Goal: Task Accomplishment & Management: Manage account settings

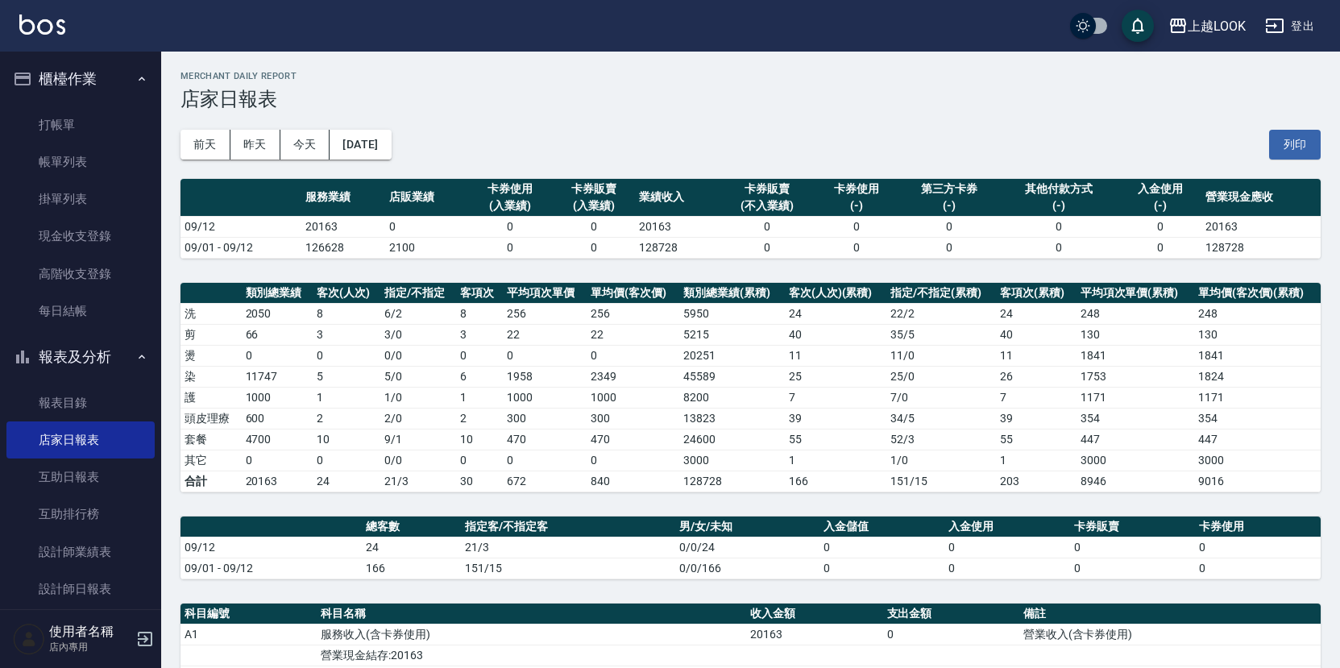
scroll to position [298, 0]
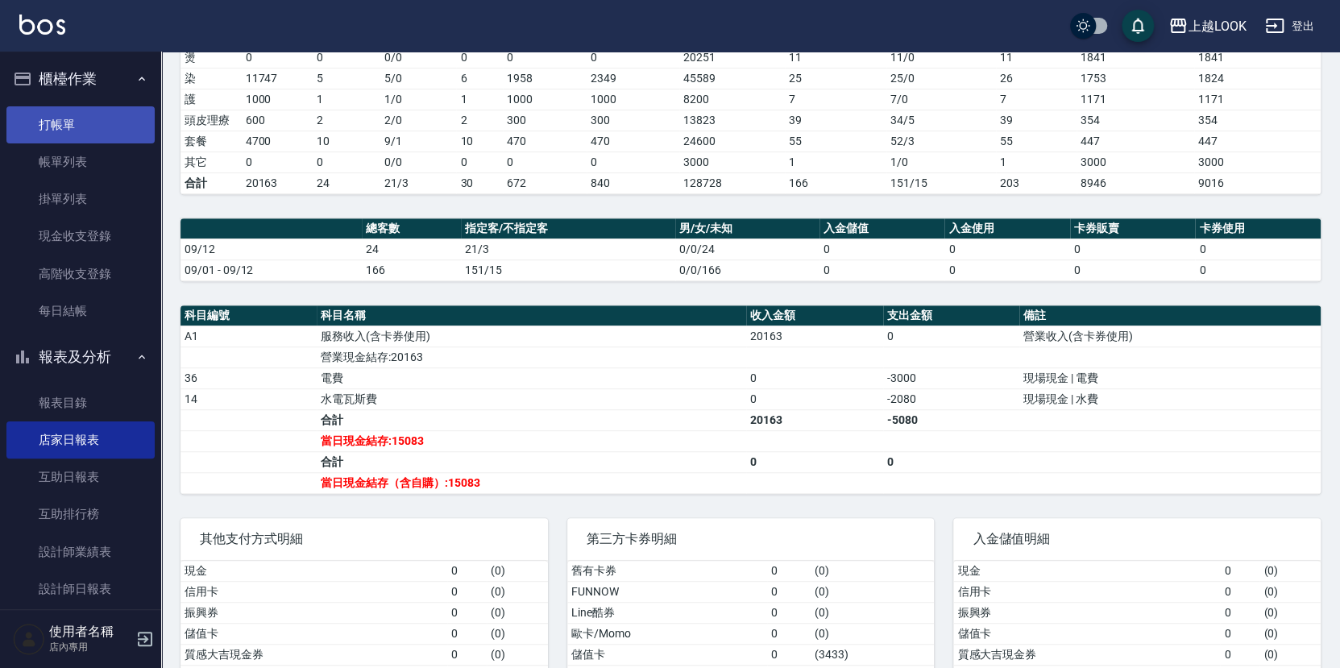
click at [116, 116] on link "打帳單" at bounding box center [80, 124] width 148 height 37
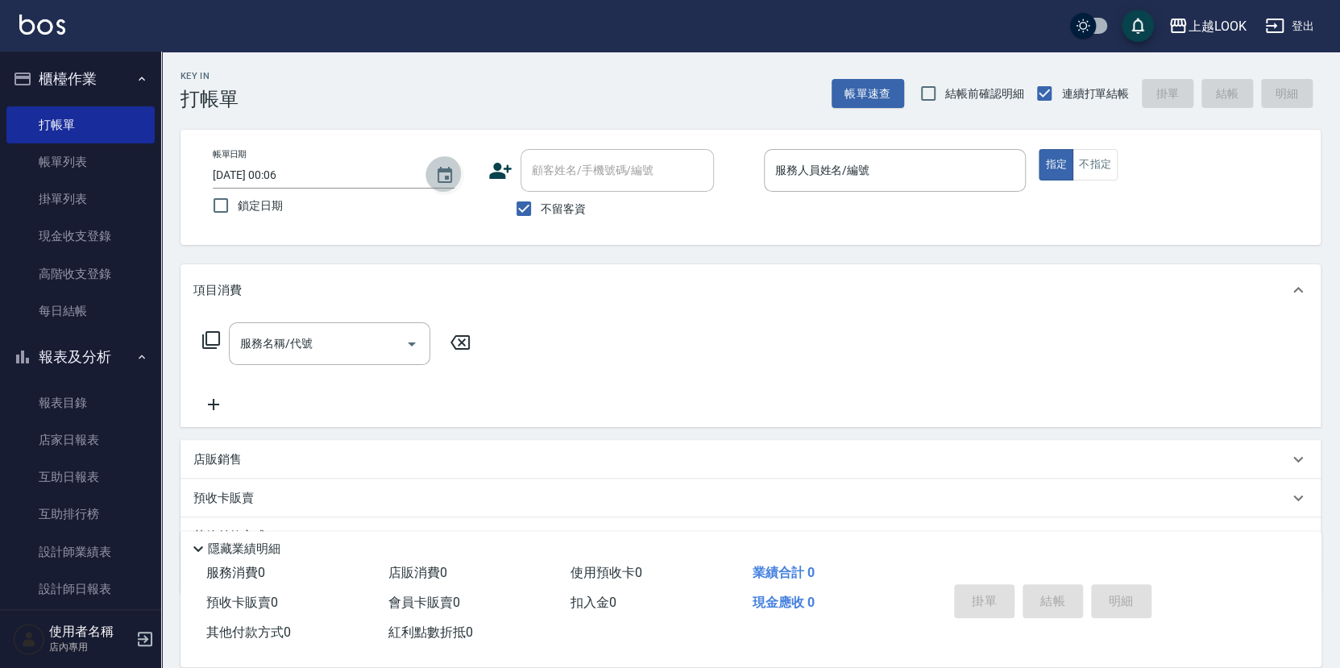
click at [446, 175] on icon "Choose date, selected date is 2025-09-13" at bounding box center [444, 175] width 15 height 16
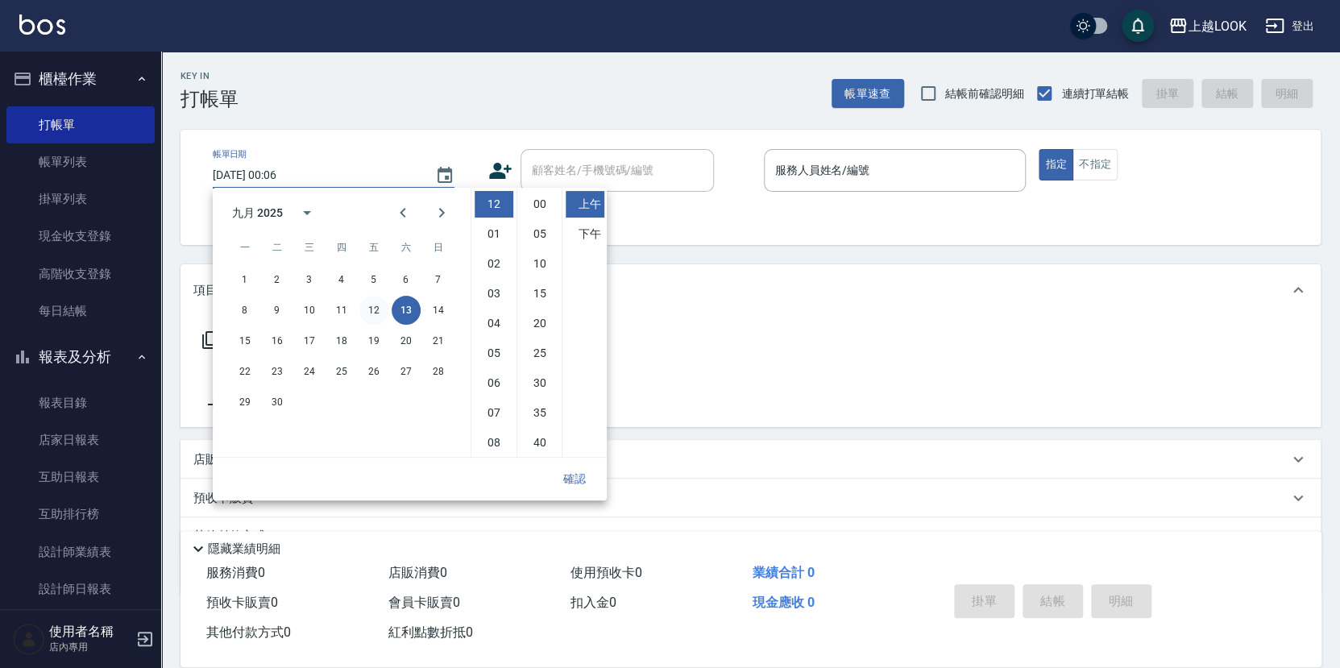
click at [375, 313] on button "12" at bounding box center [373, 310] width 29 height 29
type input "[DATE] 00:06"
click at [790, 170] on input "服務人員姓名/編號" at bounding box center [895, 170] width 248 height 28
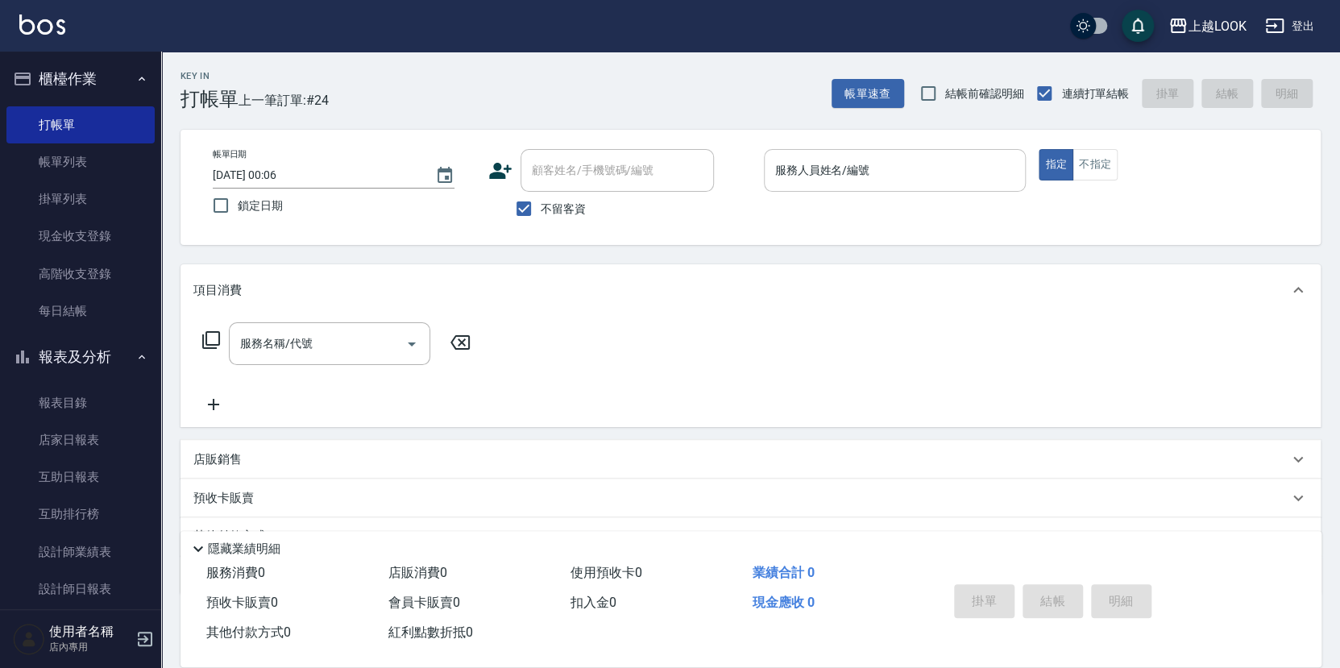
click at [785, 175] on input "服務人員姓名/編號" at bounding box center [895, 170] width 248 height 28
type input "ˇ"
click at [1055, 164] on button "指定" at bounding box center [1055, 164] width 35 height 31
type button "true"
click at [800, 160] on div "服務人員姓名/編號 服務人員姓名/編號" at bounding box center [895, 170] width 263 height 43
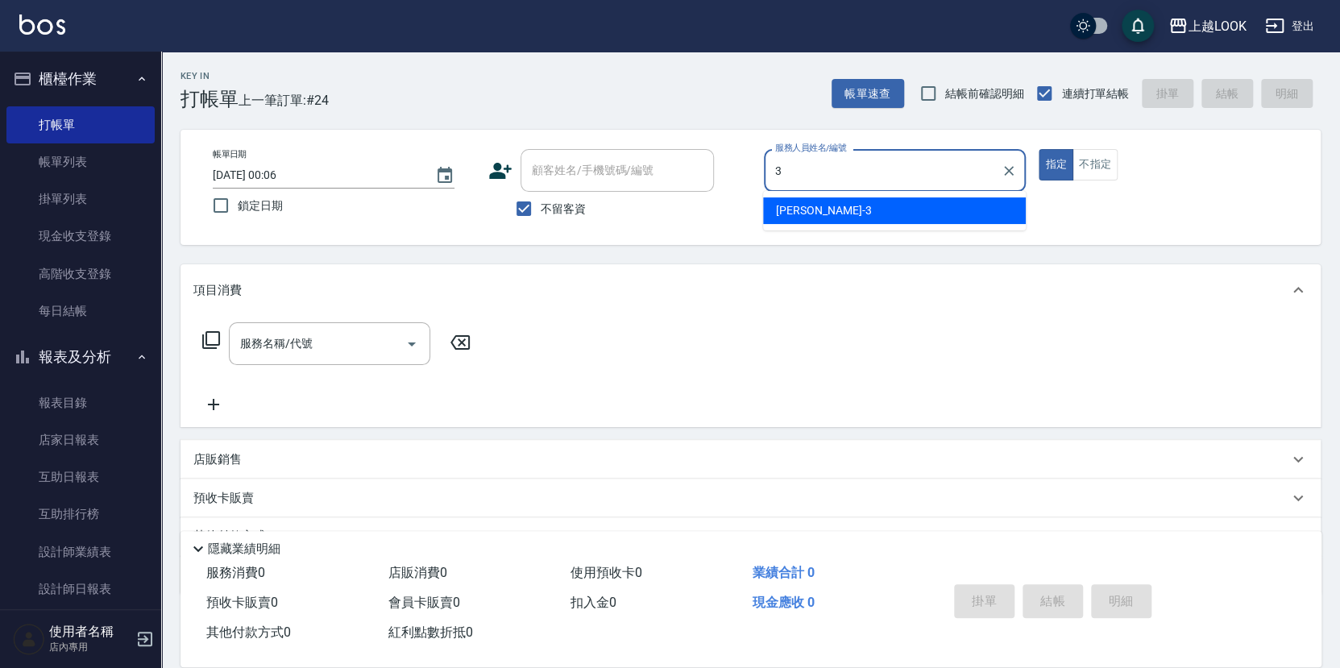
type input "[PERSON_NAME]-3"
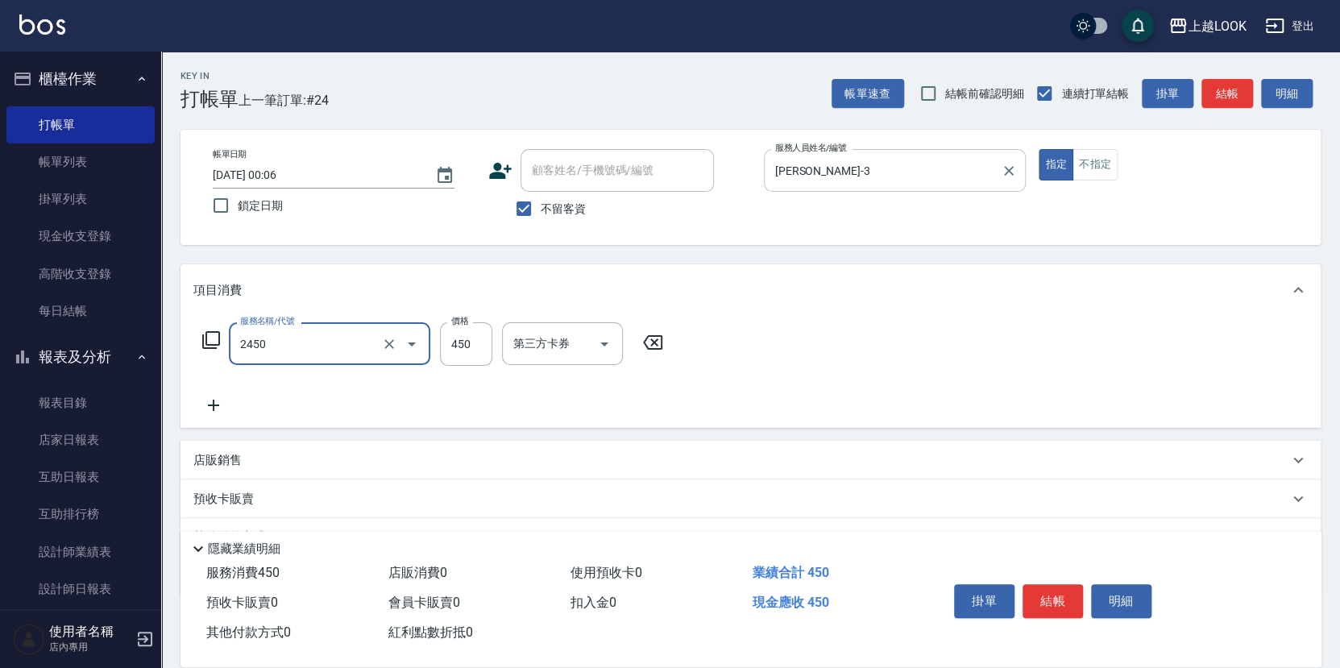
type input "C剪髮套餐(2450)"
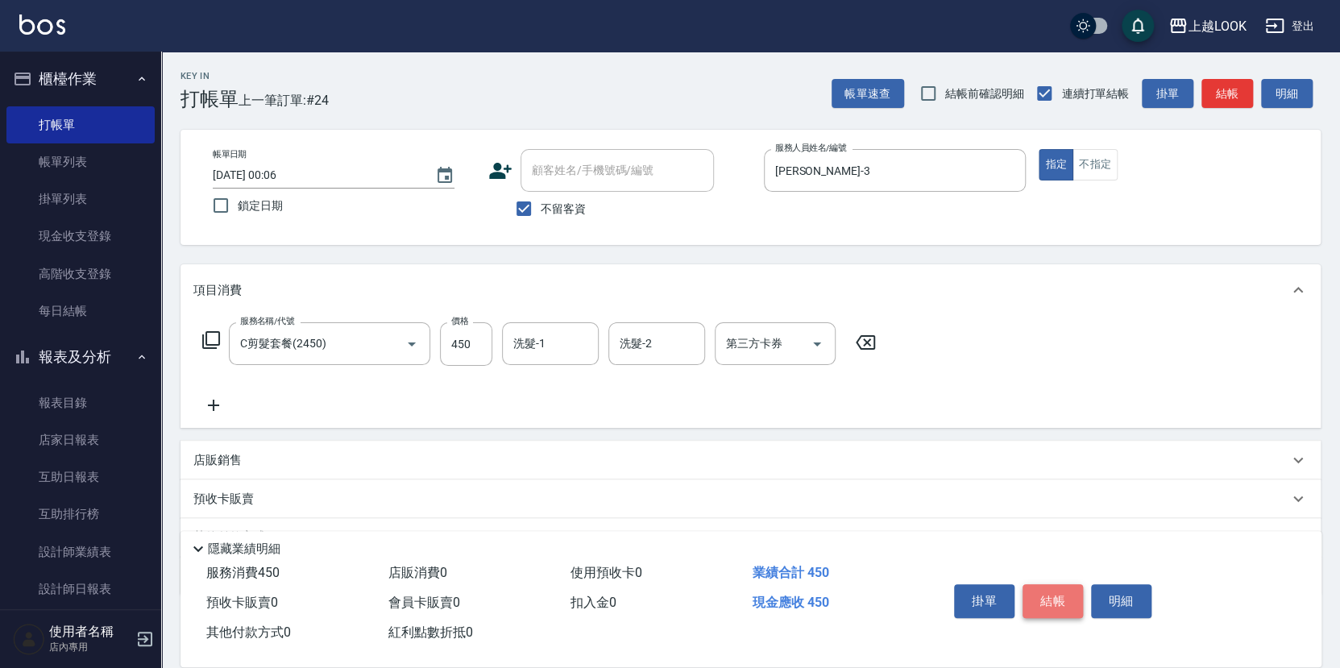
click at [1071, 595] on button "結帳" at bounding box center [1052, 601] width 60 height 34
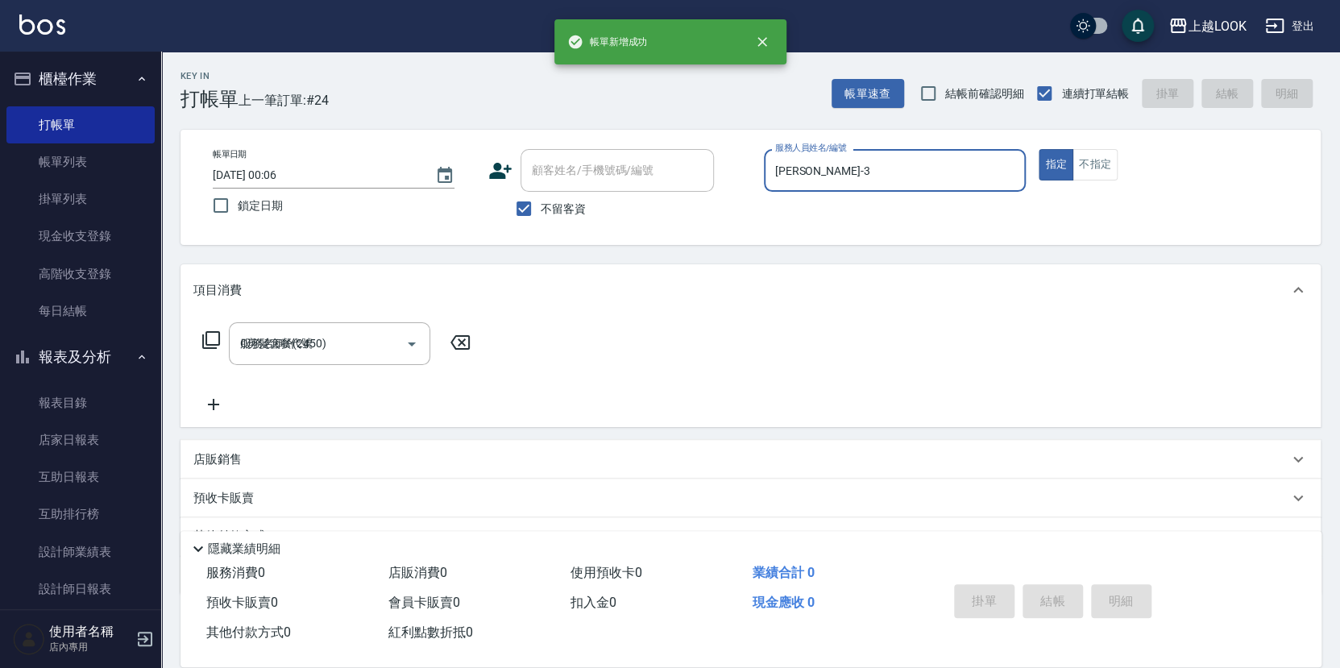
type input "[DATE] 00:06"
click at [447, 177] on icon "Choose date, selected date is 2025-09-13" at bounding box center [444, 175] width 15 height 16
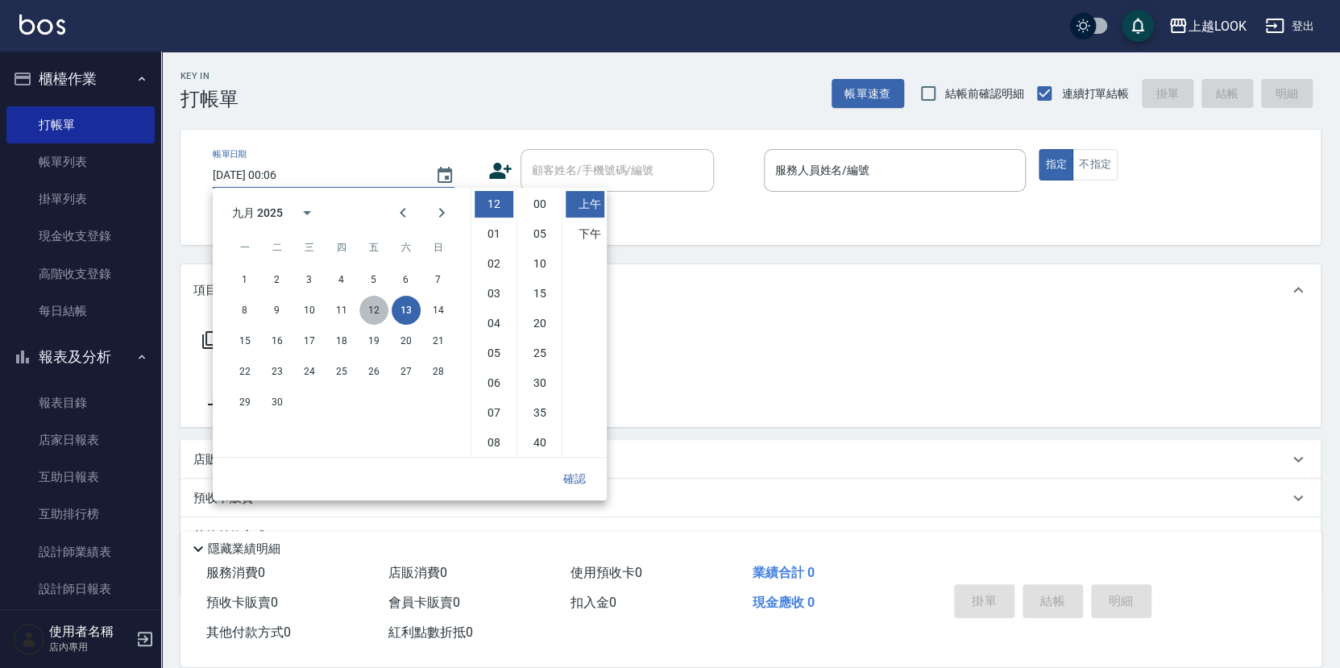
click at [371, 305] on button "12" at bounding box center [373, 310] width 29 height 29
type input "[DATE] 00:06"
drag, startPoint x: 848, startPoint y: 177, endPoint x: 849, endPoint y: 226, distance: 48.3
click at [848, 177] on input "服務人員姓名/編號" at bounding box center [895, 170] width 248 height 28
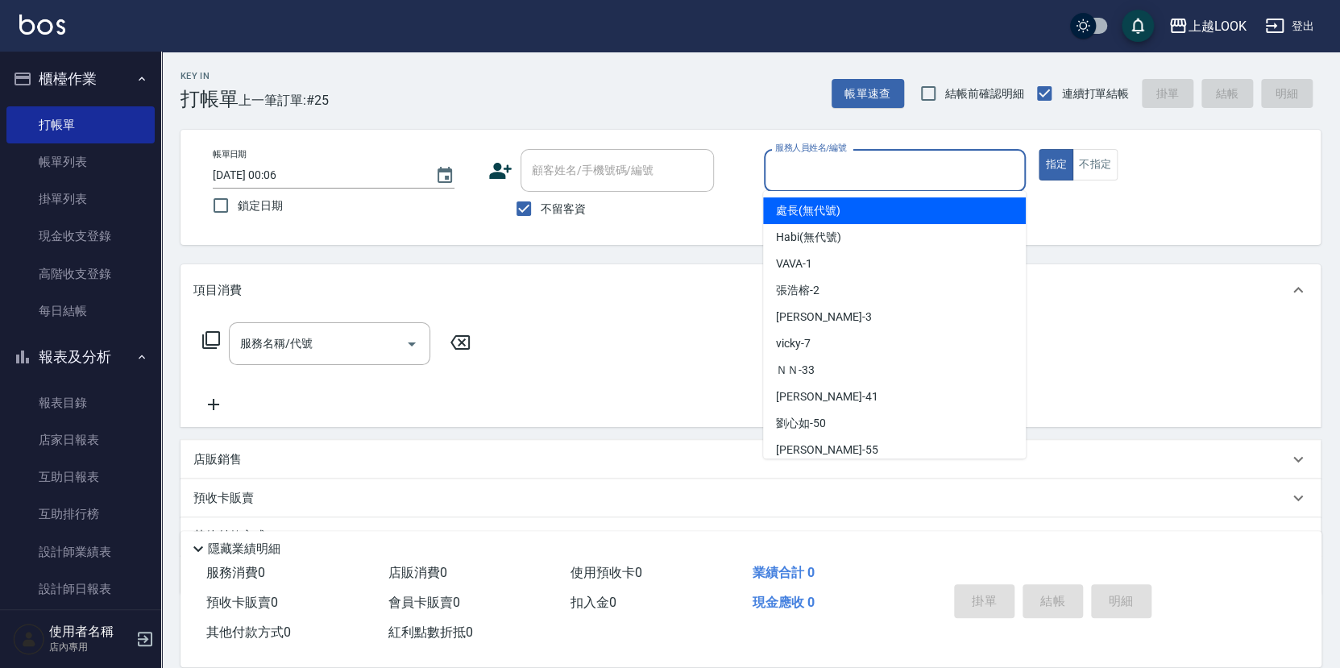
click at [837, 170] on input "服務人員姓名/編號" at bounding box center [895, 170] width 248 height 28
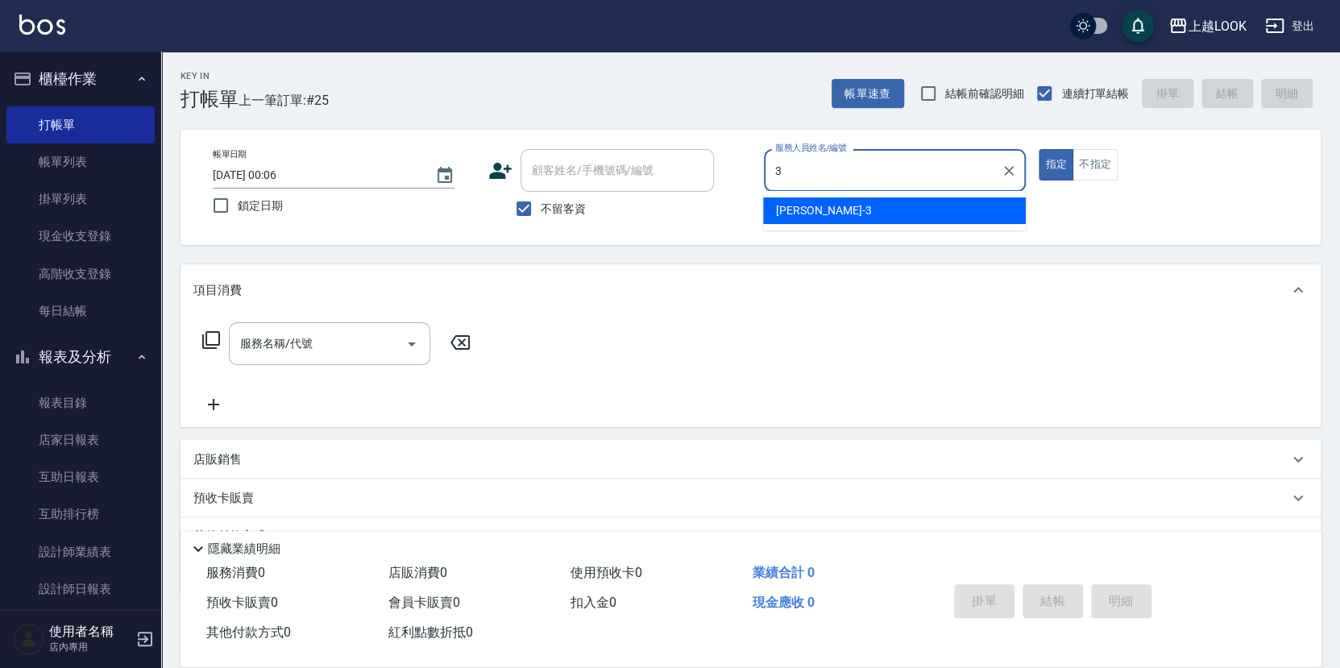
type input "[PERSON_NAME]-3"
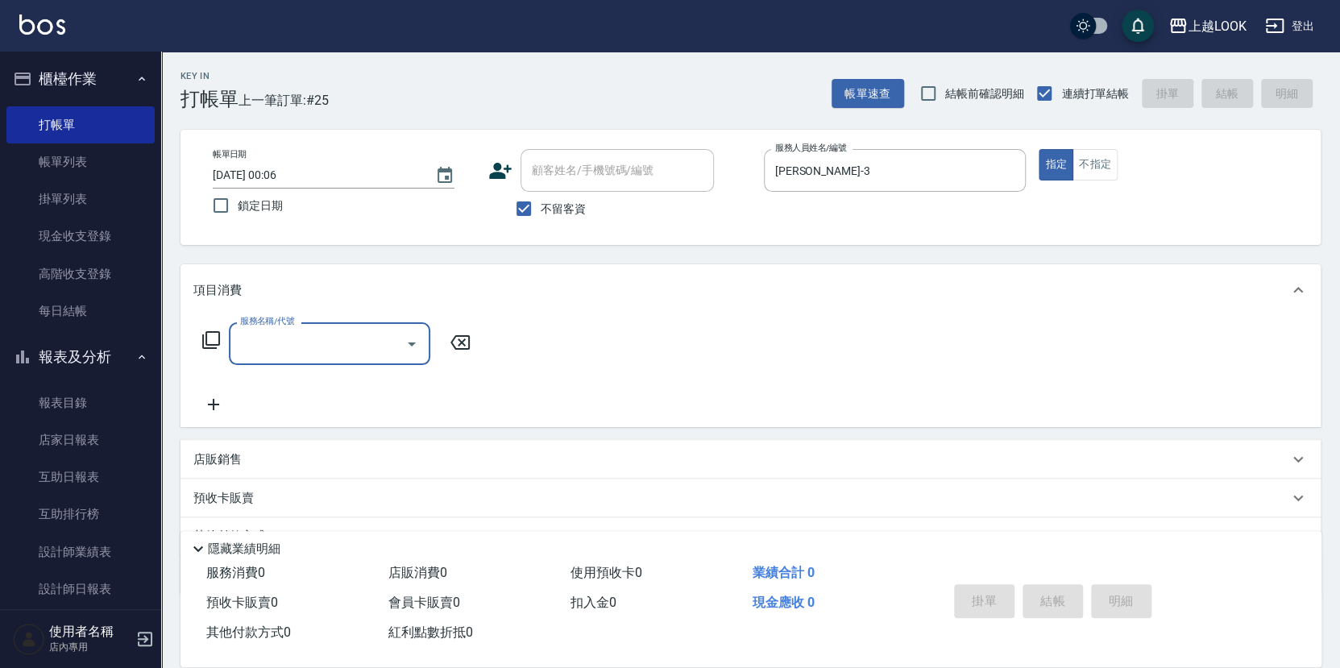
click at [209, 336] on icon at bounding box center [210, 339] width 19 height 19
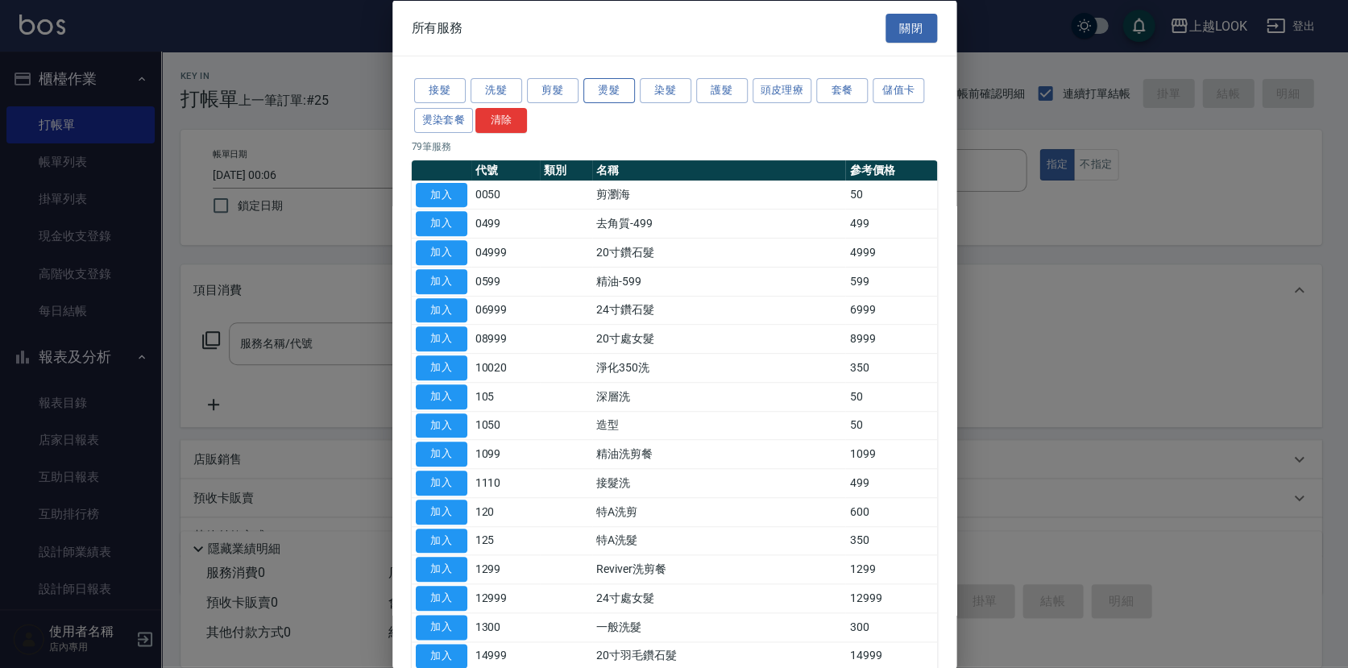
click at [601, 85] on button "燙髮" at bounding box center [609, 90] width 52 height 25
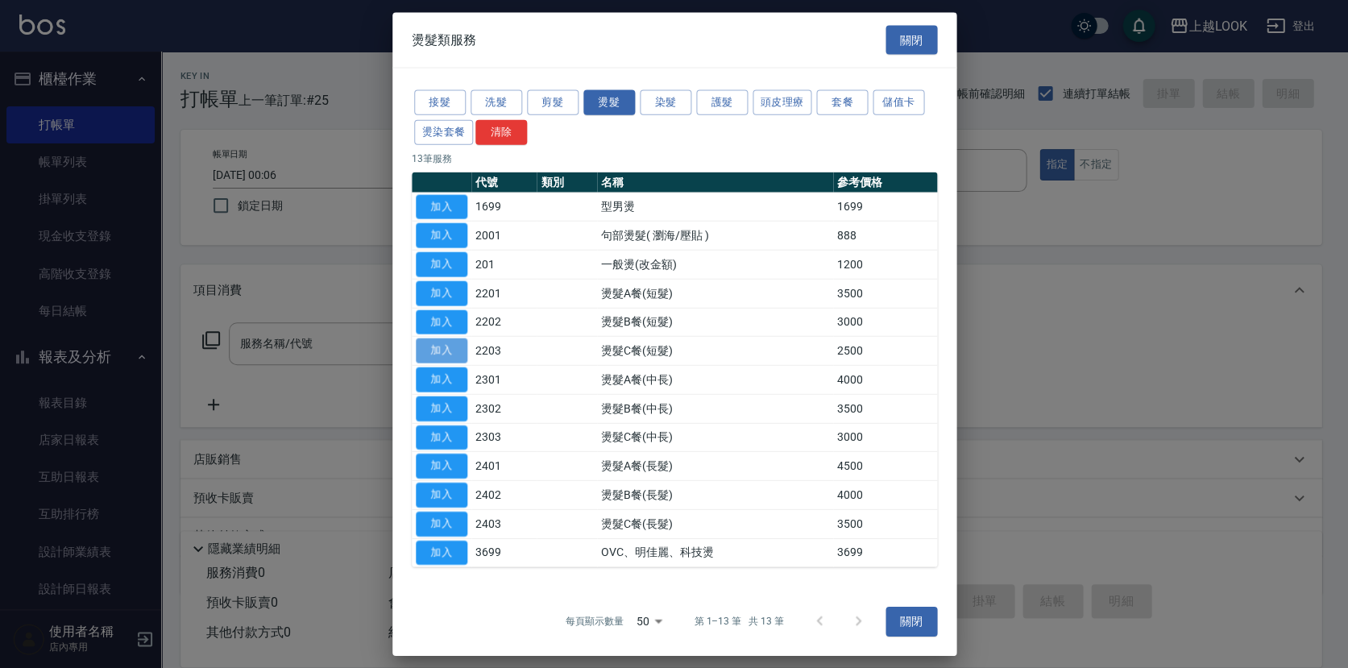
click at [457, 349] on button "加入" at bounding box center [442, 350] width 52 height 25
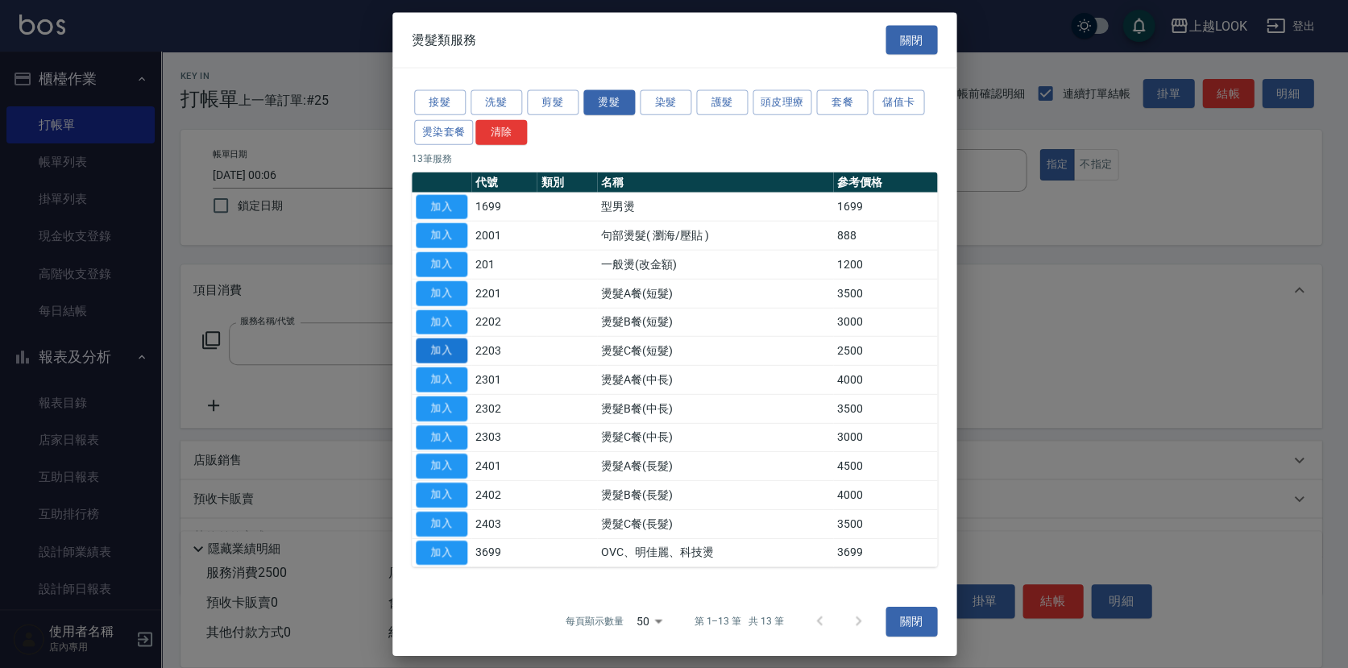
type input "燙髮C餐(短髮)(2203)"
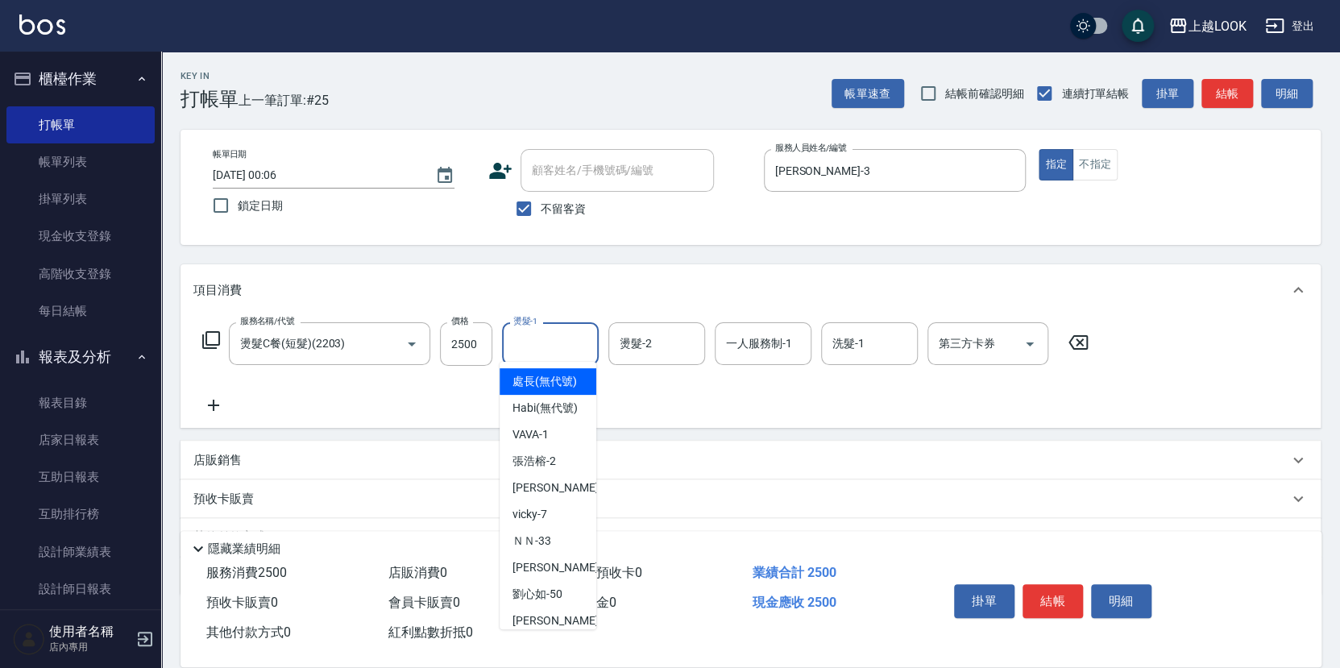
click at [550, 343] on input "燙髮-1" at bounding box center [550, 343] width 82 height 28
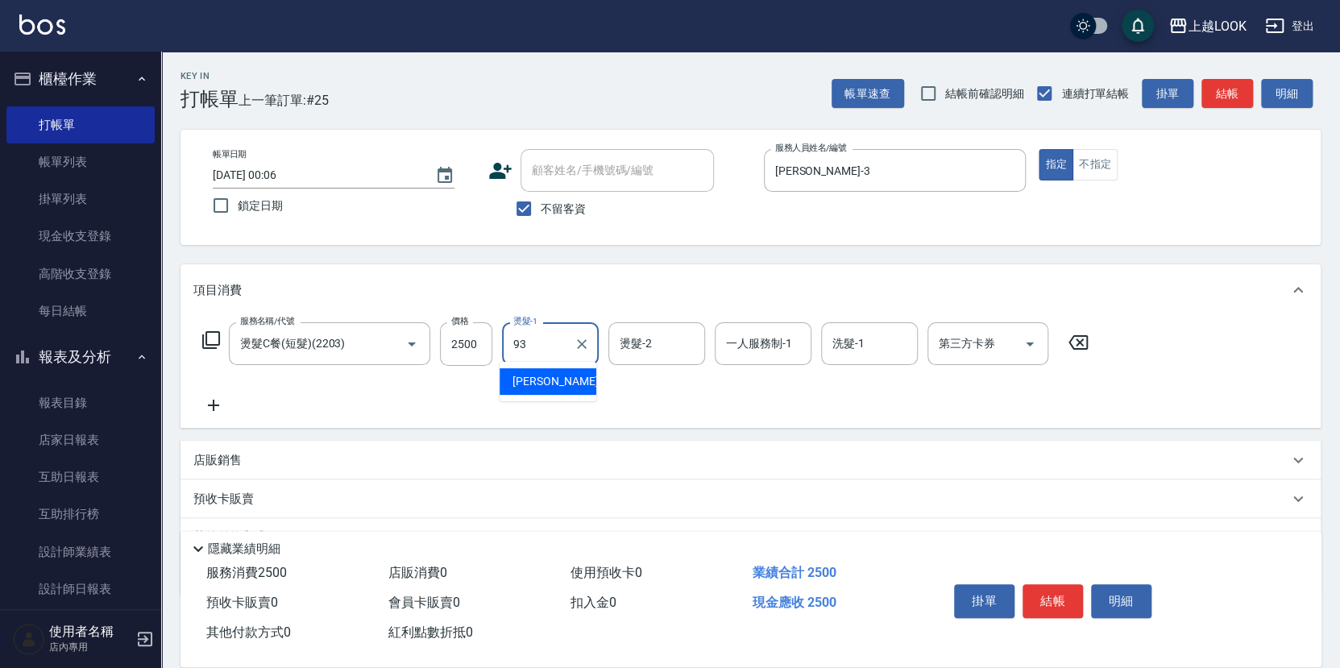
type input "[PERSON_NAME]-93"
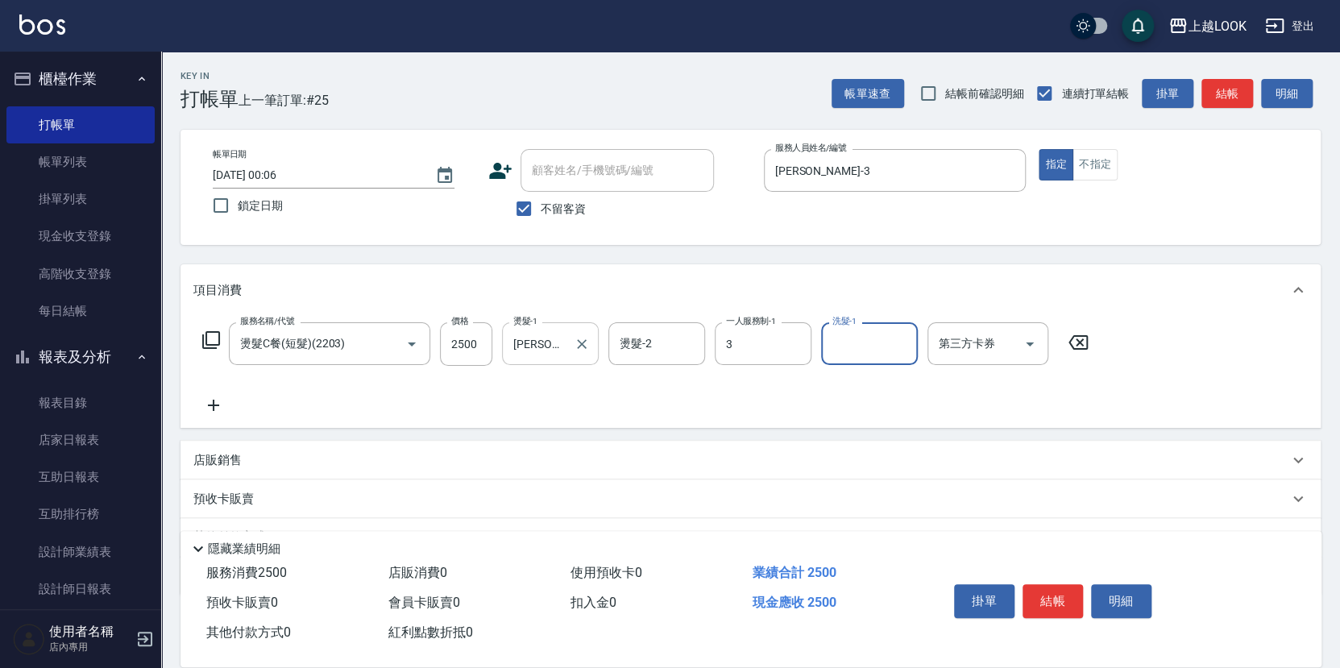
type input "[PERSON_NAME]-3"
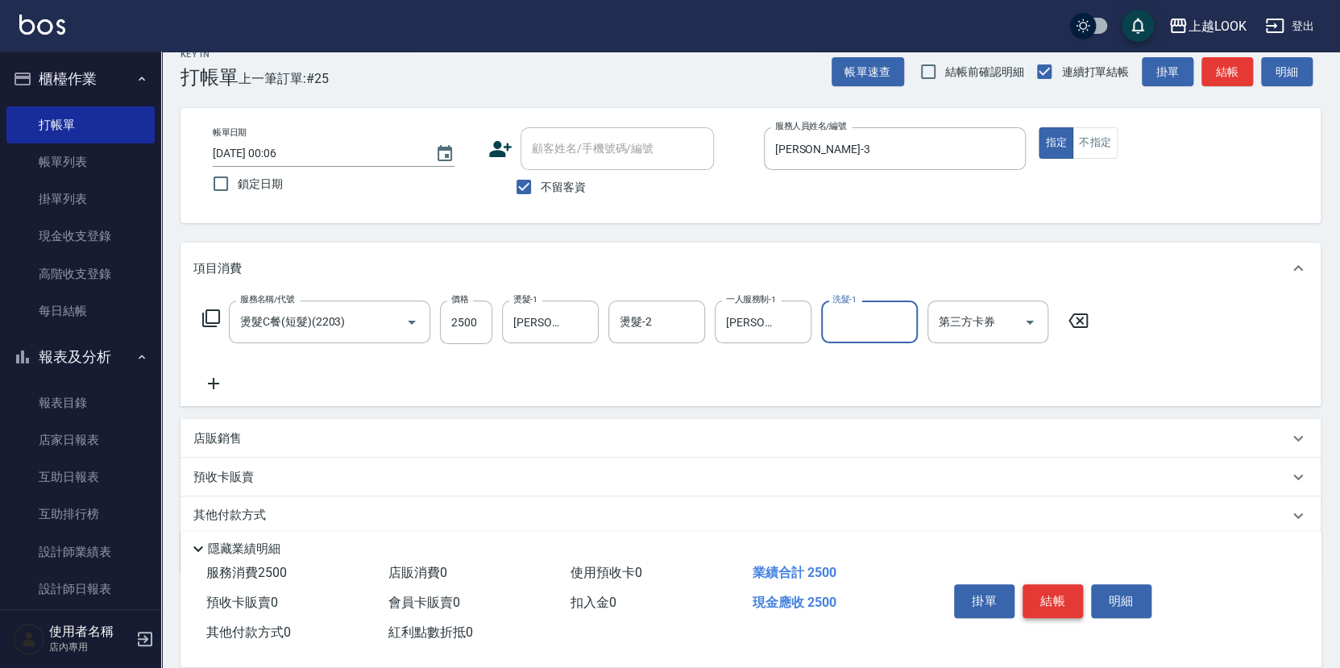
click at [1050, 595] on button "結帳" at bounding box center [1052, 601] width 60 height 34
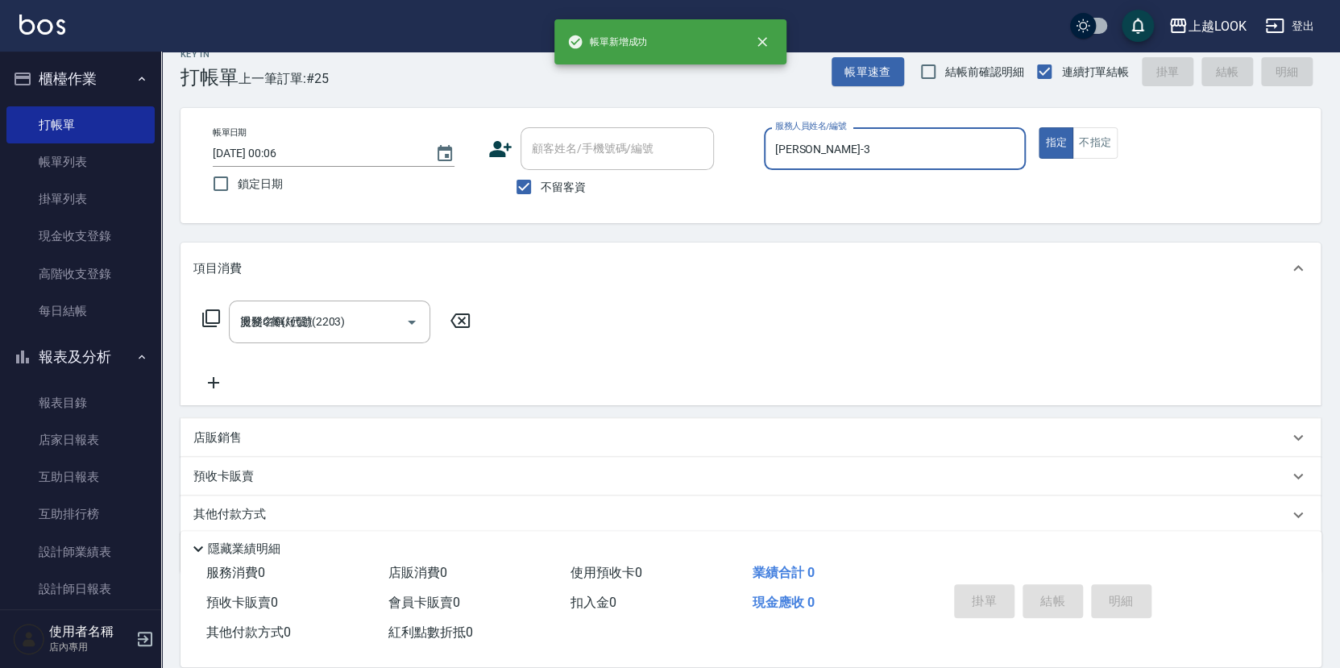
type input "[DATE] 00:07"
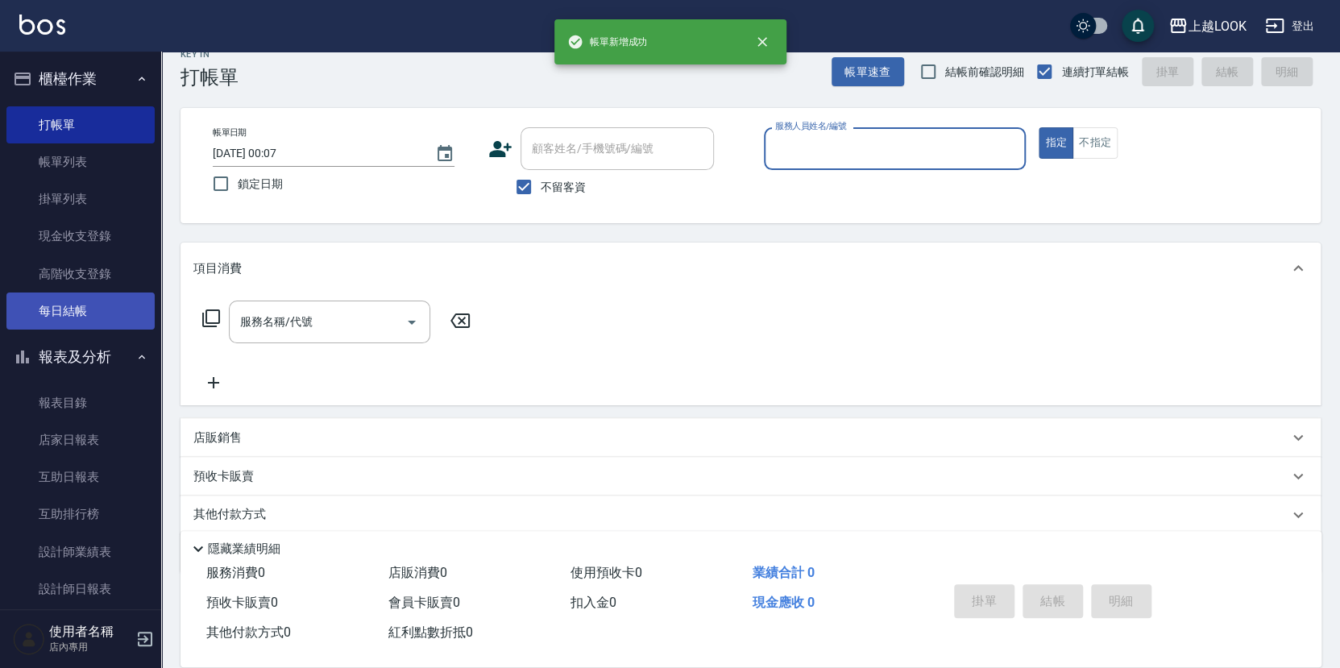
click at [126, 304] on link "每日結帳" at bounding box center [80, 310] width 148 height 37
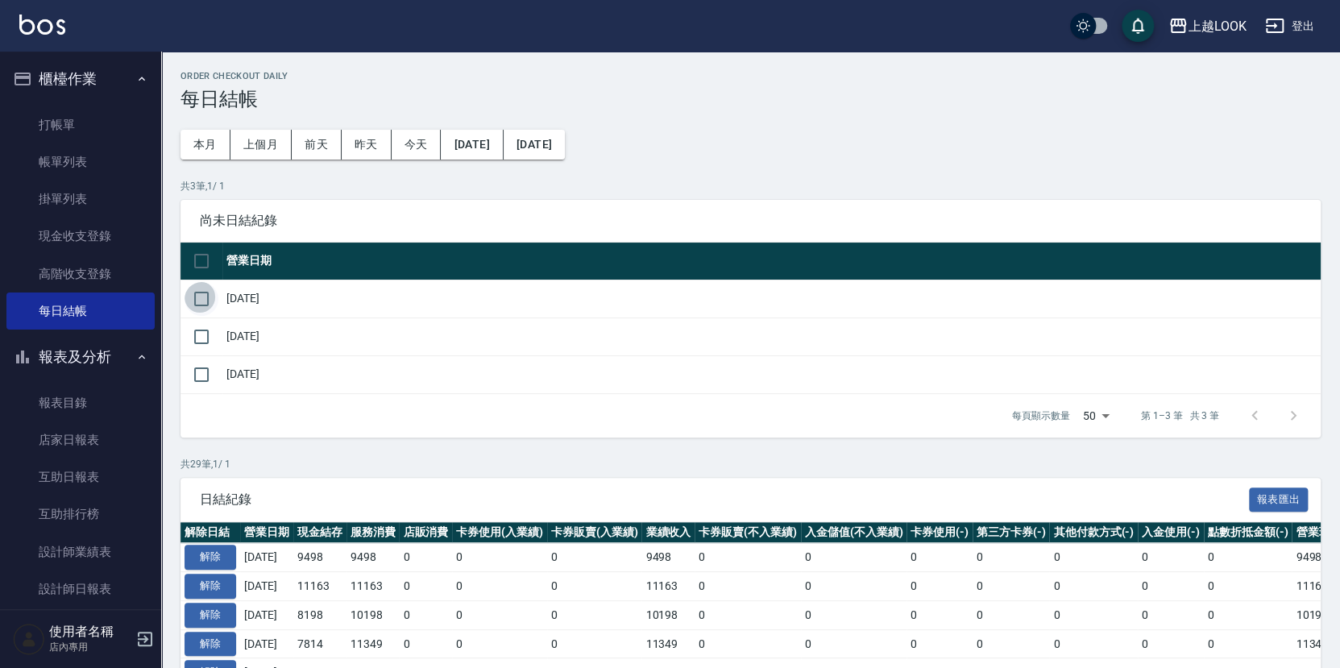
click at [198, 294] on input "checkbox" at bounding box center [201, 299] width 34 height 34
checkbox input "true"
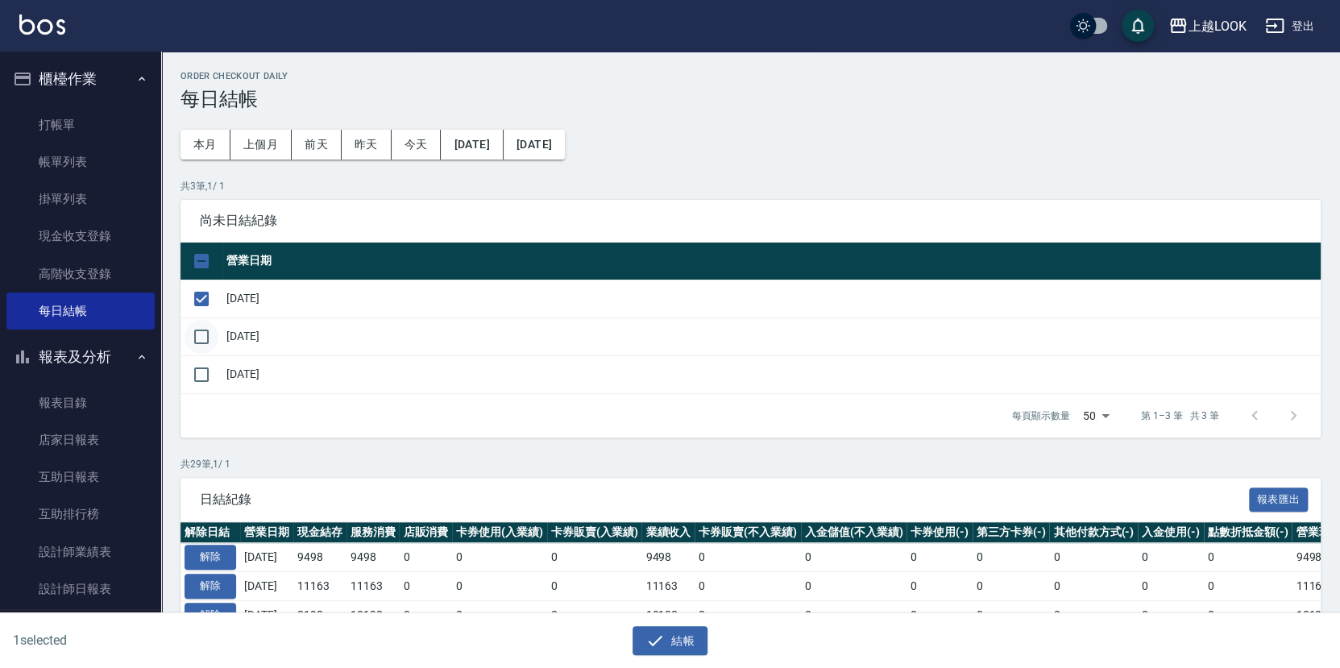
click at [205, 326] on input "checkbox" at bounding box center [201, 337] width 34 height 34
checkbox input "true"
click at [673, 638] on button "結帳" at bounding box center [669, 641] width 75 height 30
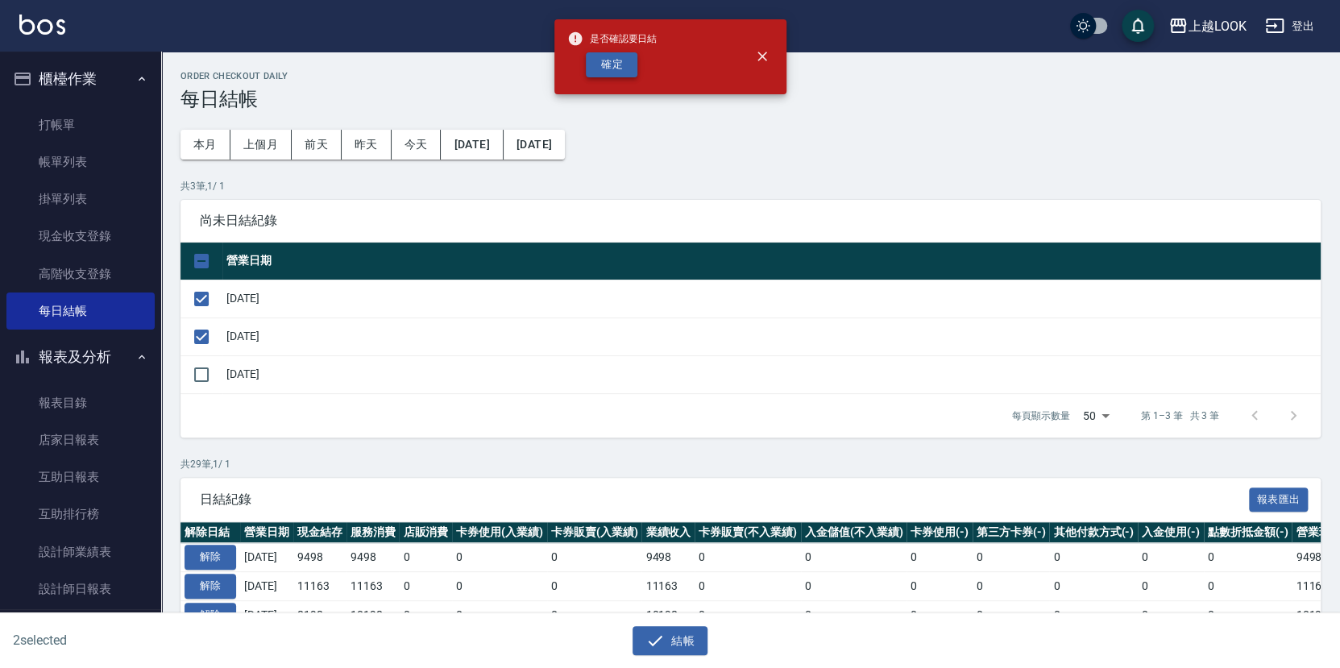
click at [614, 56] on button "確定" at bounding box center [612, 64] width 52 height 25
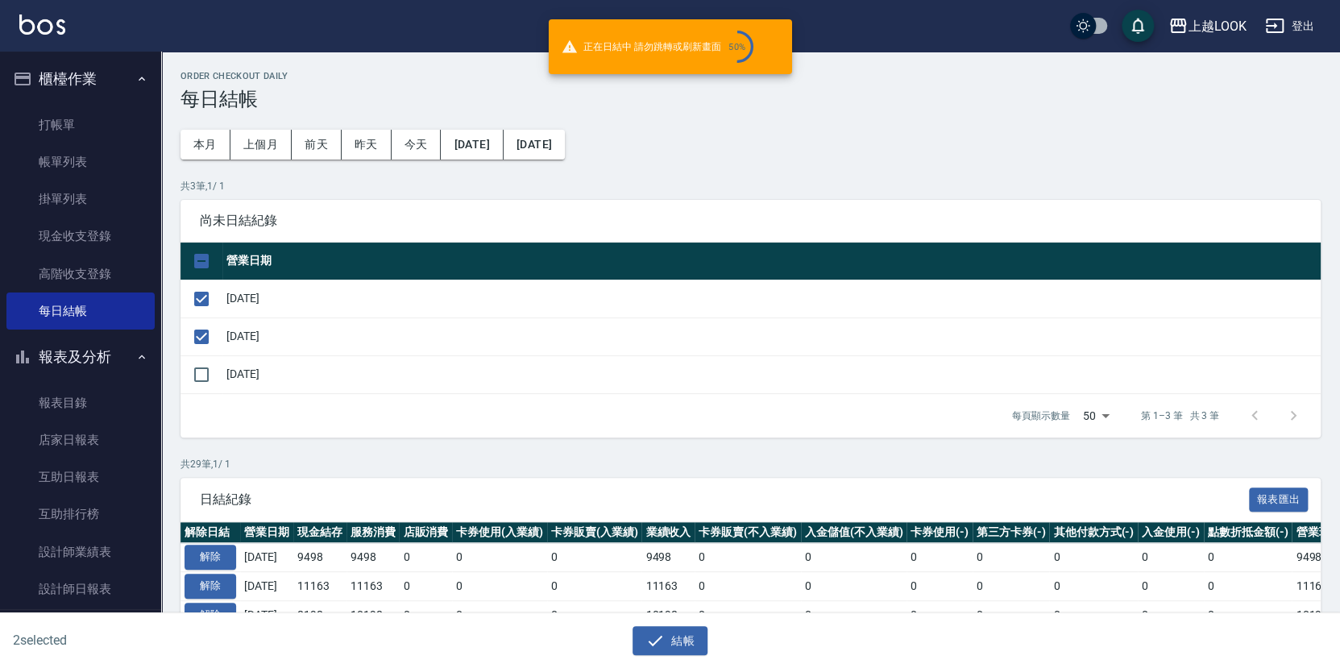
checkbox input "false"
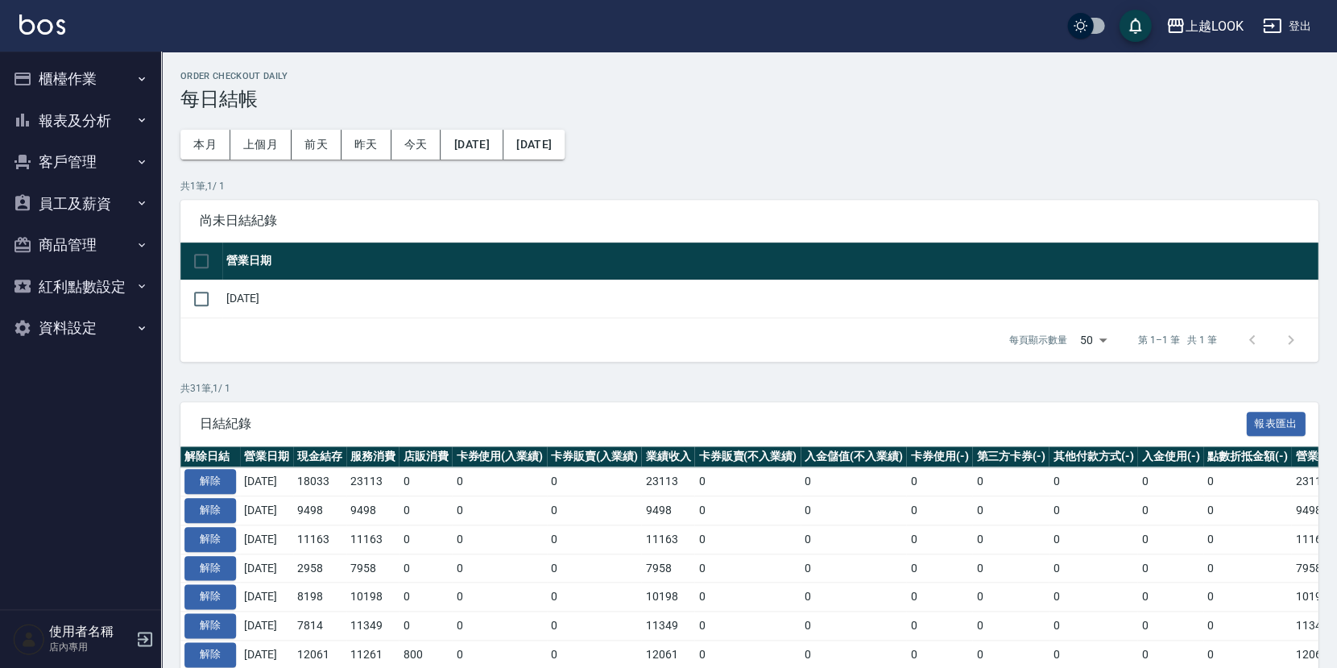
click at [103, 121] on button "報表及分析" at bounding box center [80, 121] width 148 height 42
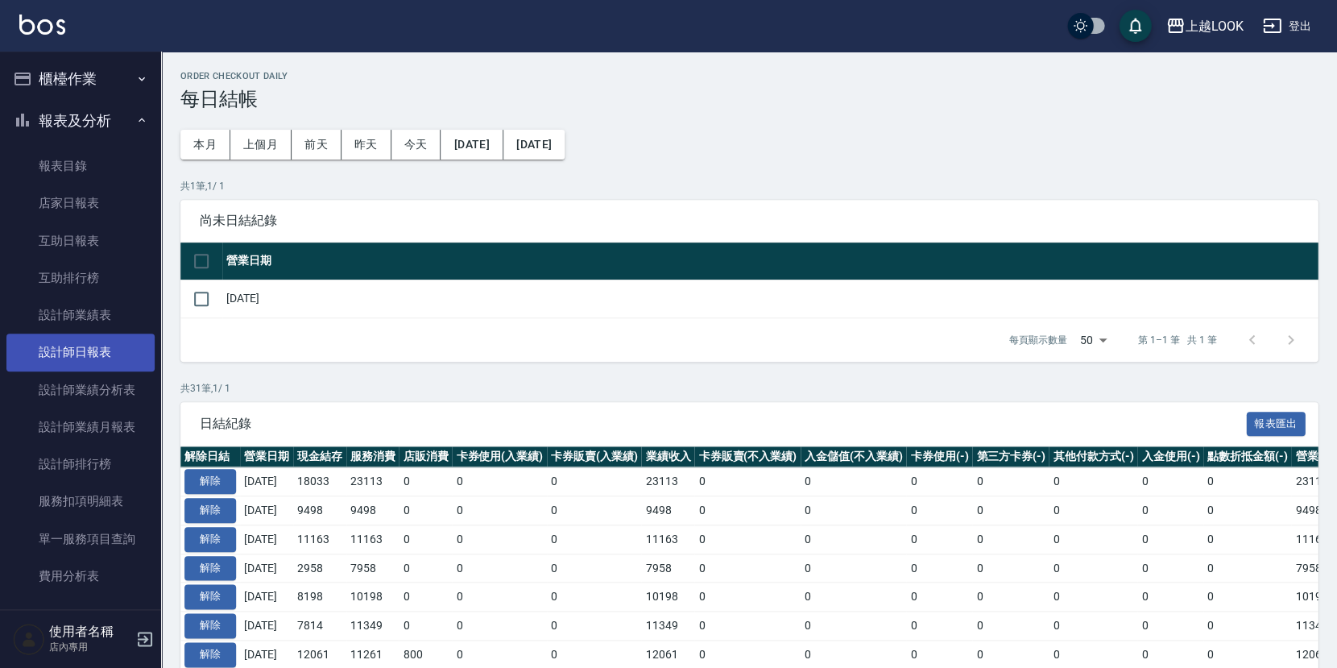
click at [111, 351] on link "設計師日報表" at bounding box center [80, 352] width 148 height 37
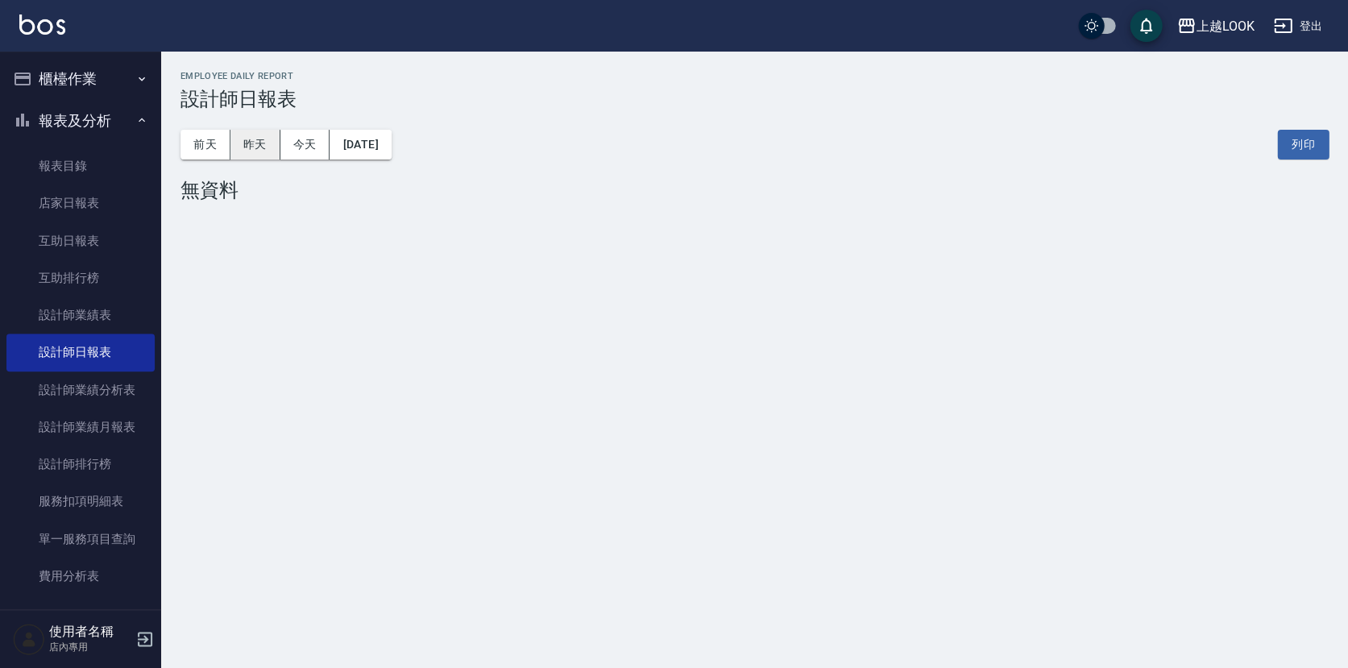
click at [249, 145] on button "昨天" at bounding box center [255, 145] width 50 height 30
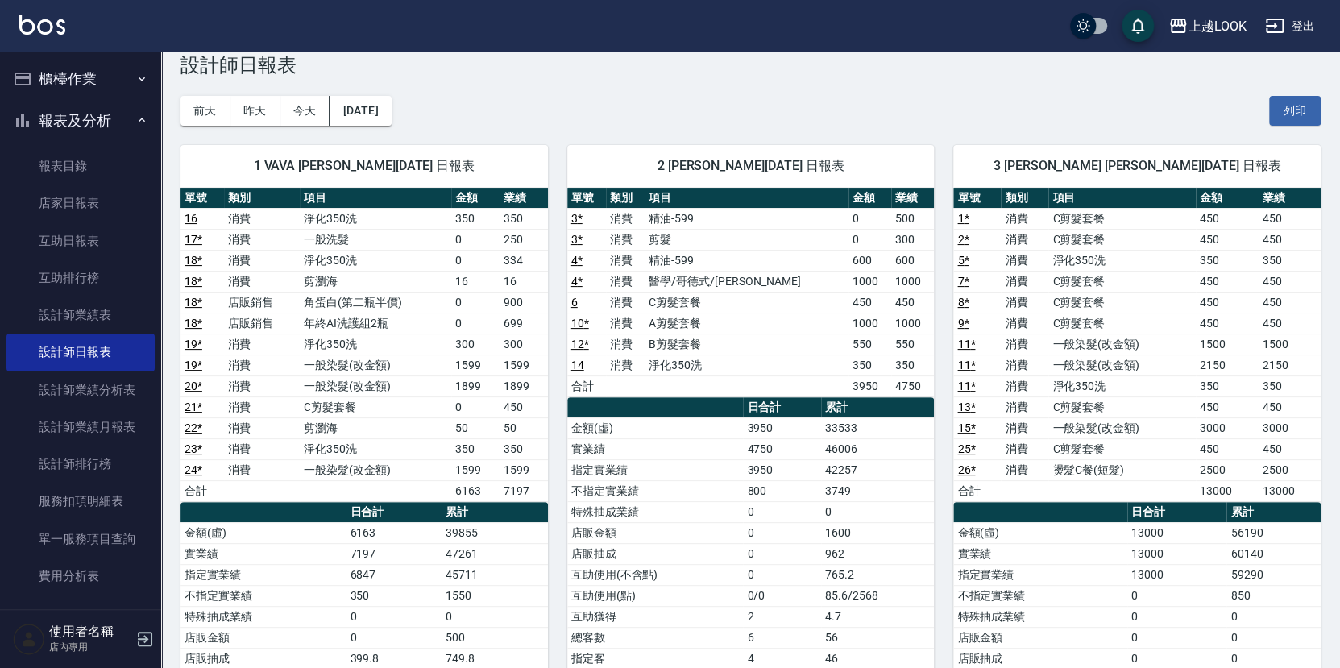
scroll to position [152, 0]
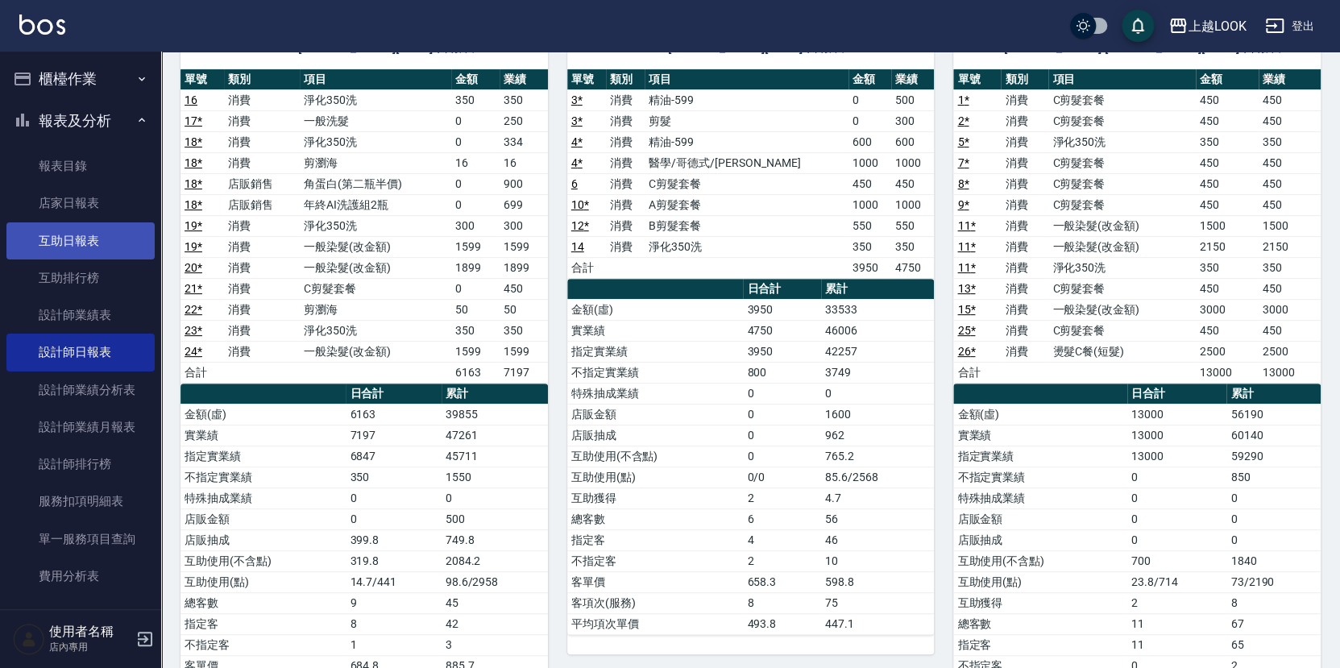
click at [73, 241] on link "互助日報表" at bounding box center [80, 240] width 148 height 37
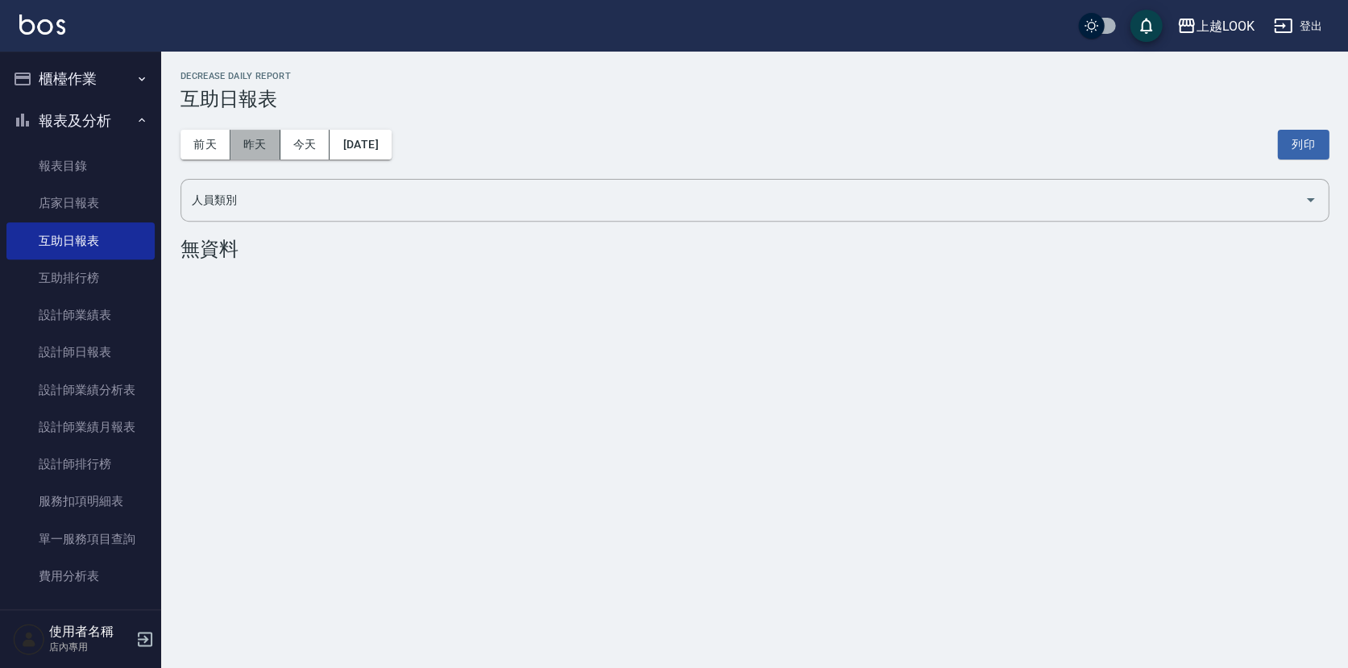
click at [270, 143] on button "昨天" at bounding box center [255, 145] width 50 height 30
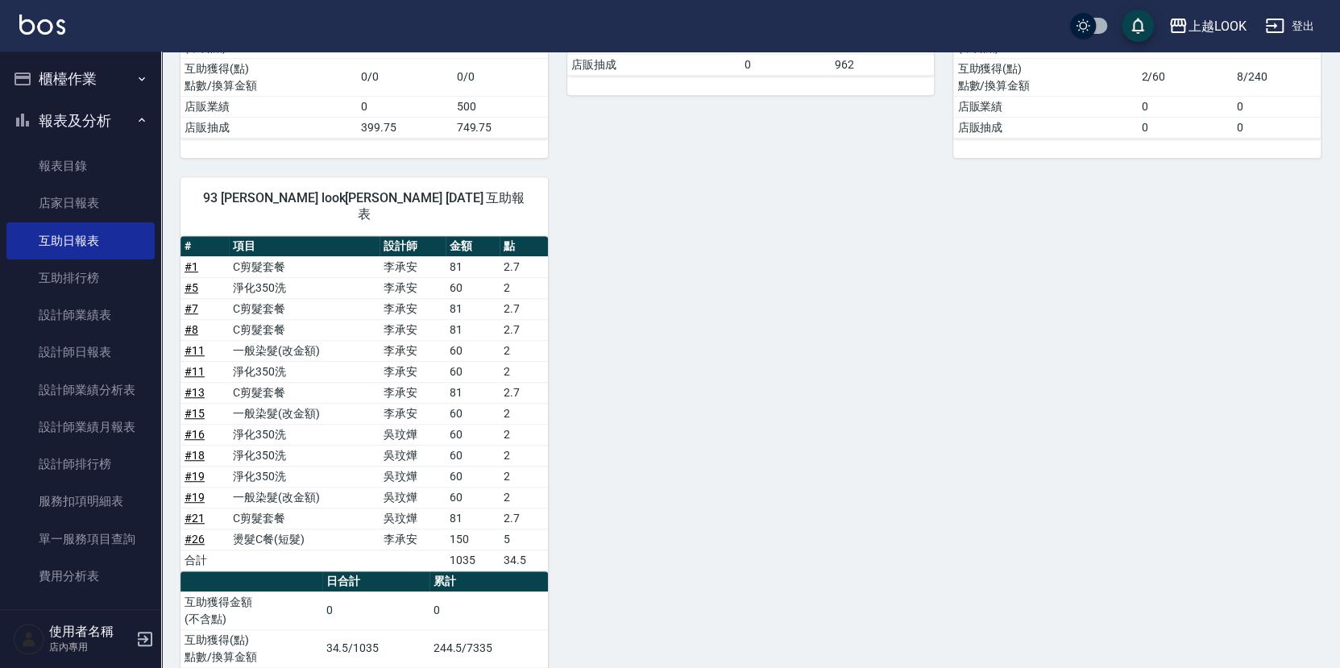
scroll to position [128, 0]
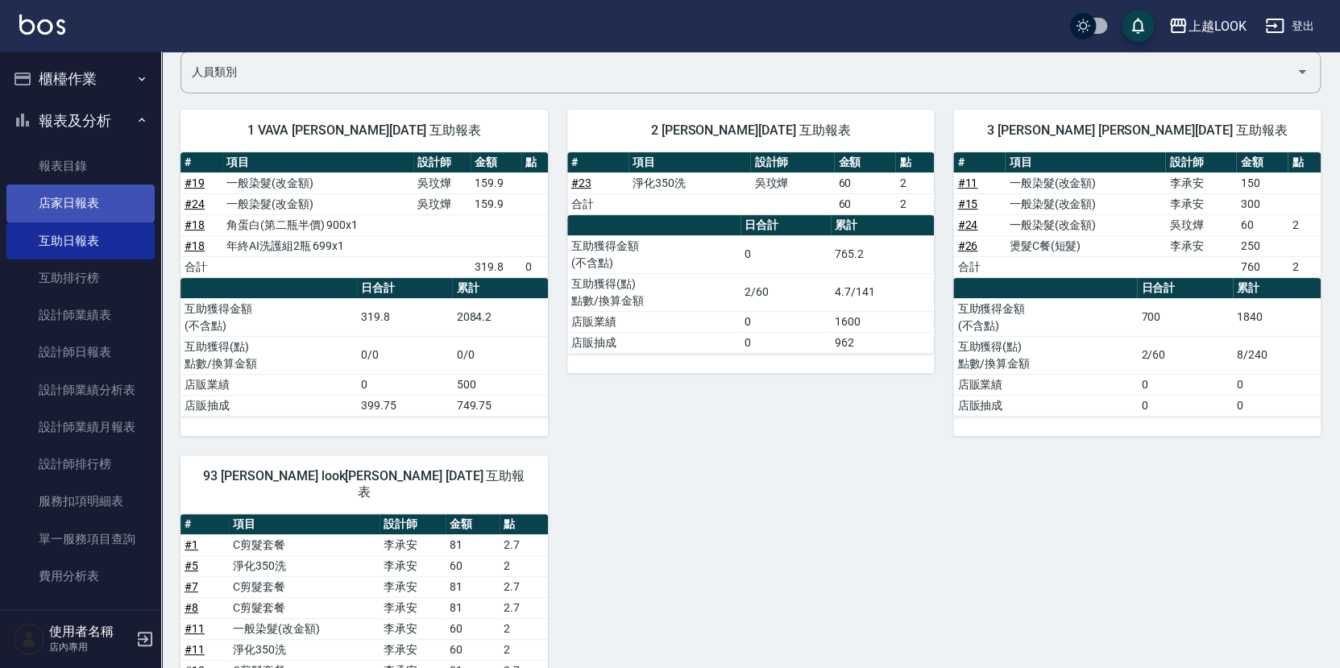
click at [81, 198] on link "店家日報表" at bounding box center [80, 202] width 148 height 37
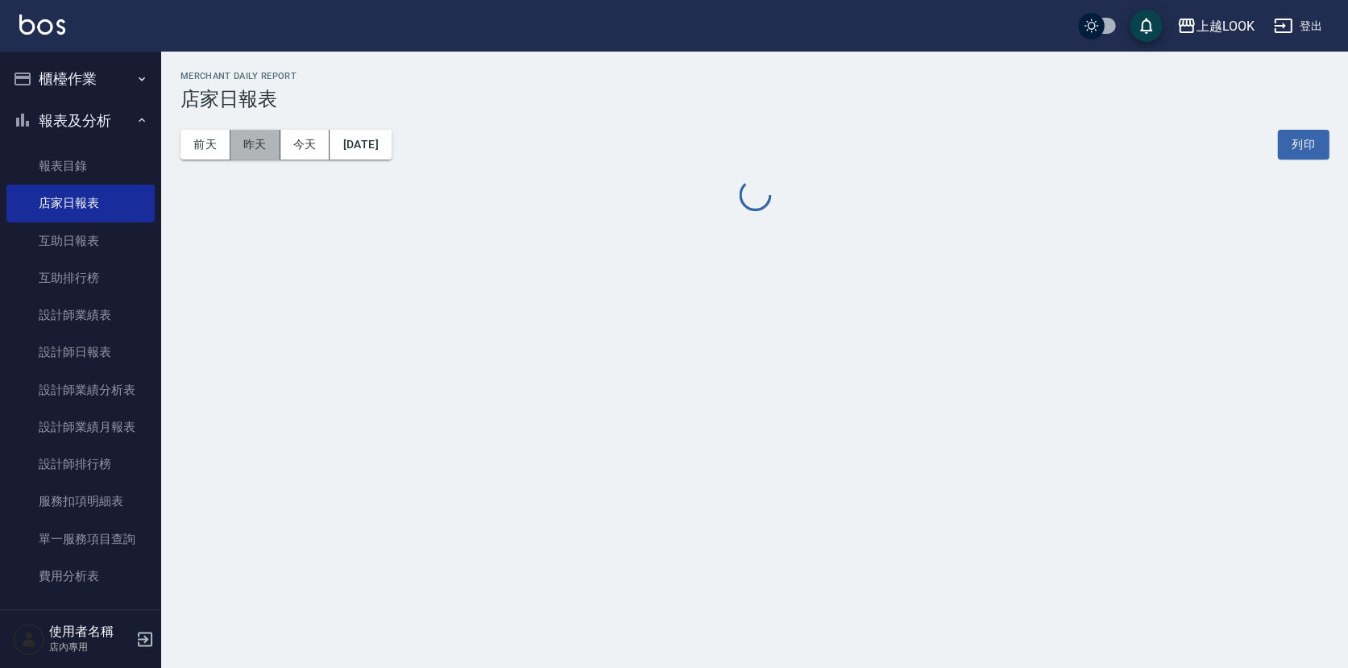
click at [261, 144] on button "昨天" at bounding box center [255, 145] width 50 height 30
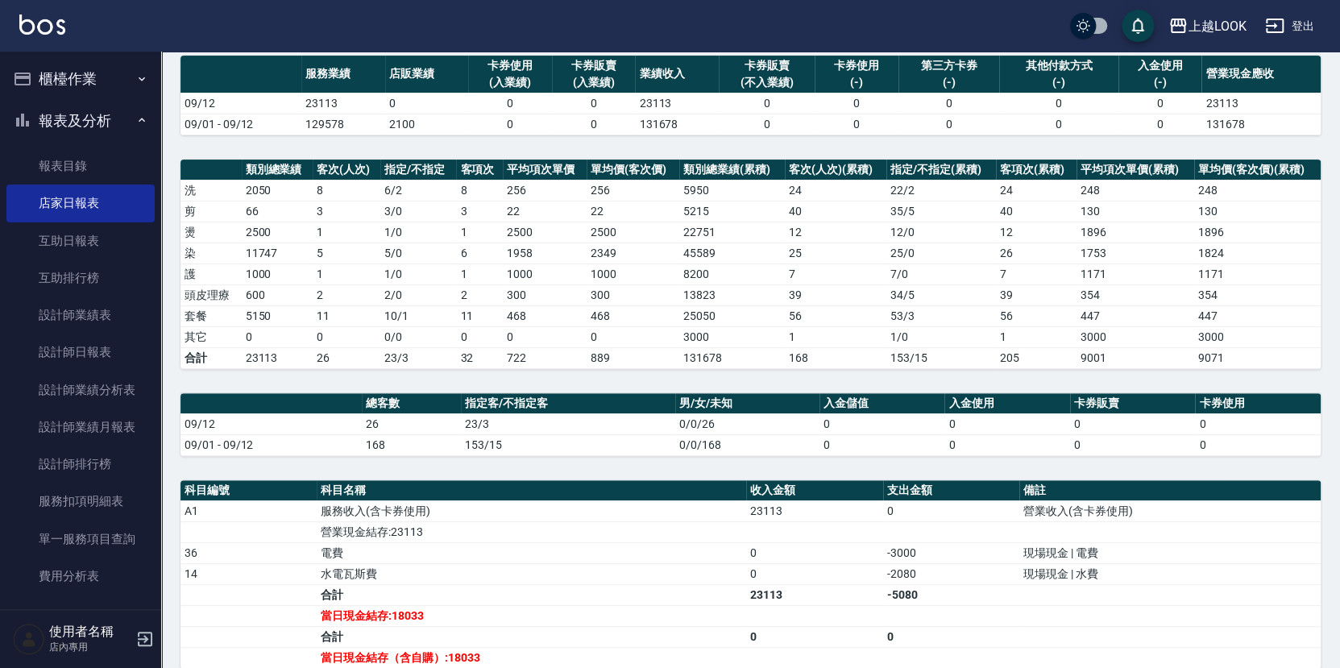
scroll to position [147, 0]
